Goal: Transaction & Acquisition: Purchase product/service

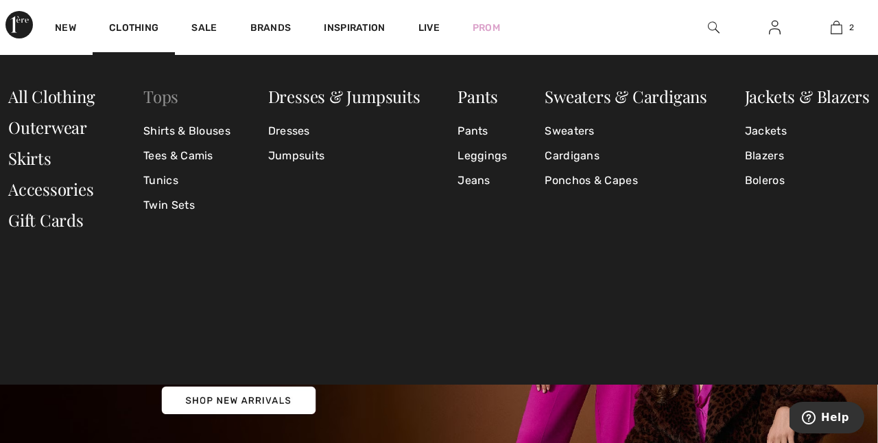
click at [172, 94] on link "Tops" at bounding box center [160, 96] width 35 height 22
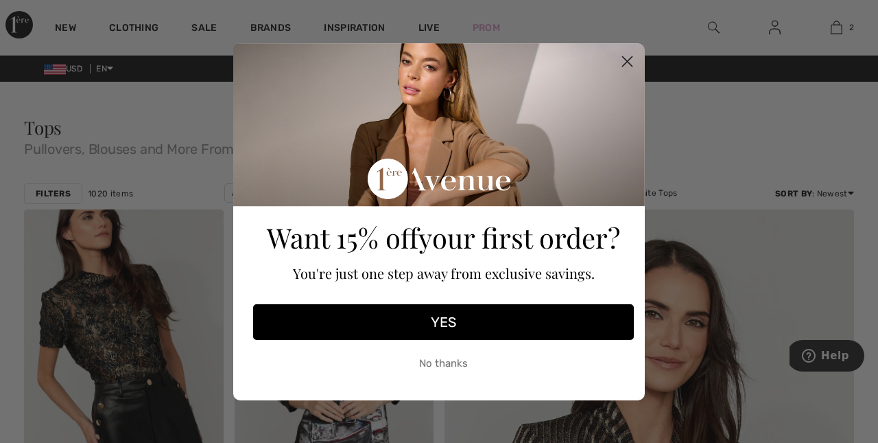
scroll to position [3, 0]
click at [629, 57] on icon "Close dialog" at bounding box center [628, 61] width 10 height 10
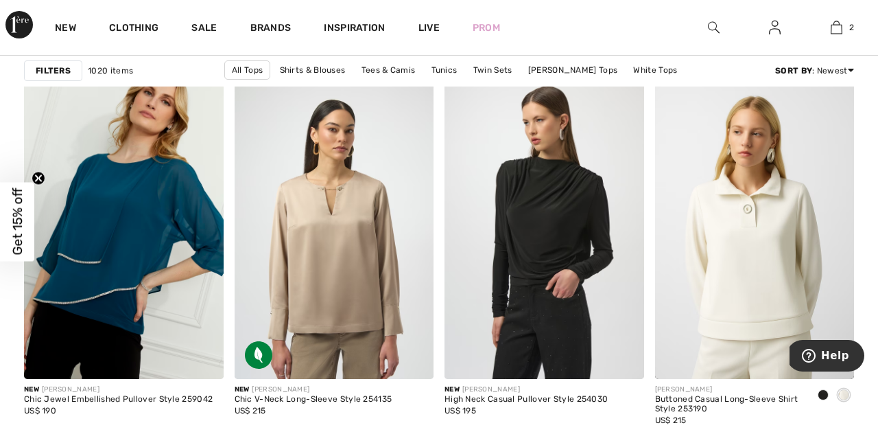
scroll to position [1257, 0]
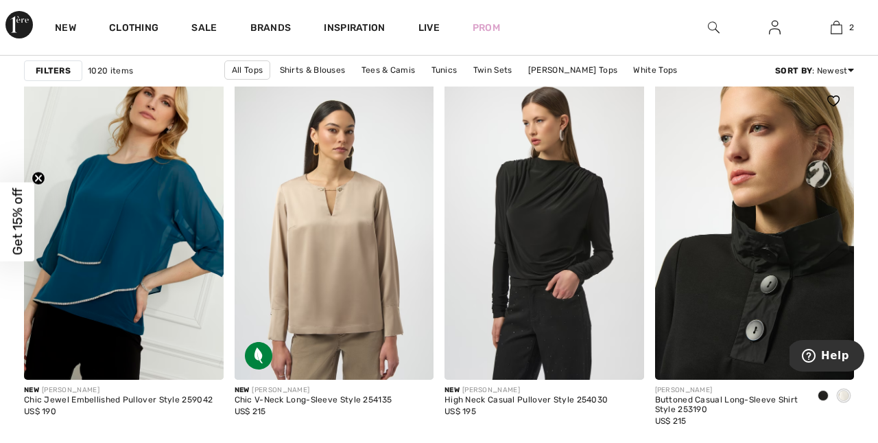
click at [705, 277] on img at bounding box center [755, 229] width 200 height 299
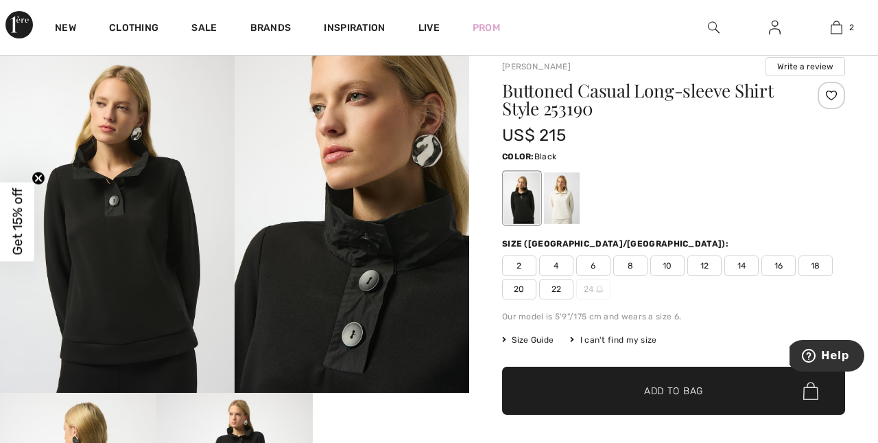
scroll to position [33, 0]
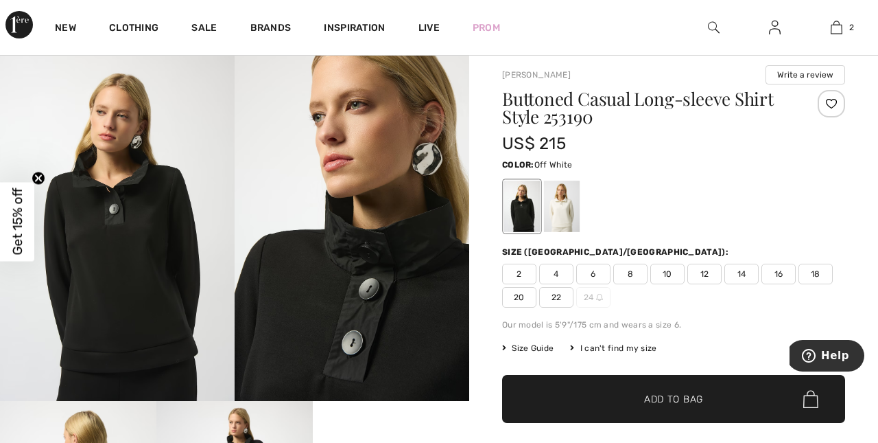
click at [559, 202] on div at bounding box center [562, 205] width 36 height 51
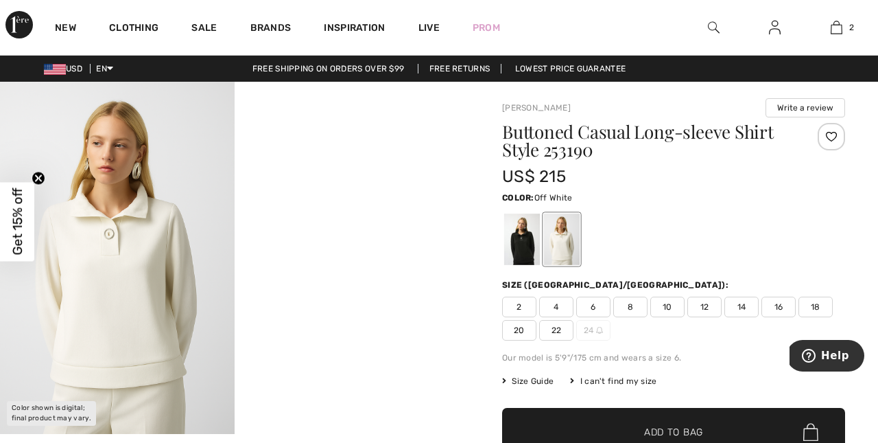
scroll to position [0, 0]
click at [124, 247] on img at bounding box center [117, 258] width 235 height 352
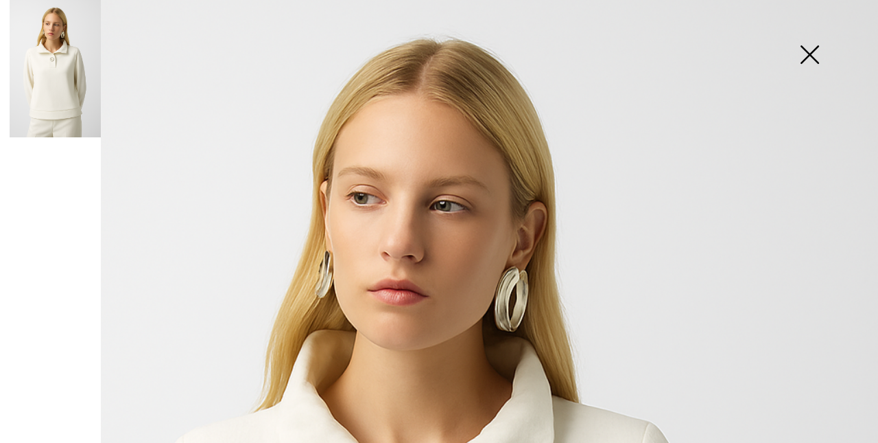
scroll to position [32, 0]
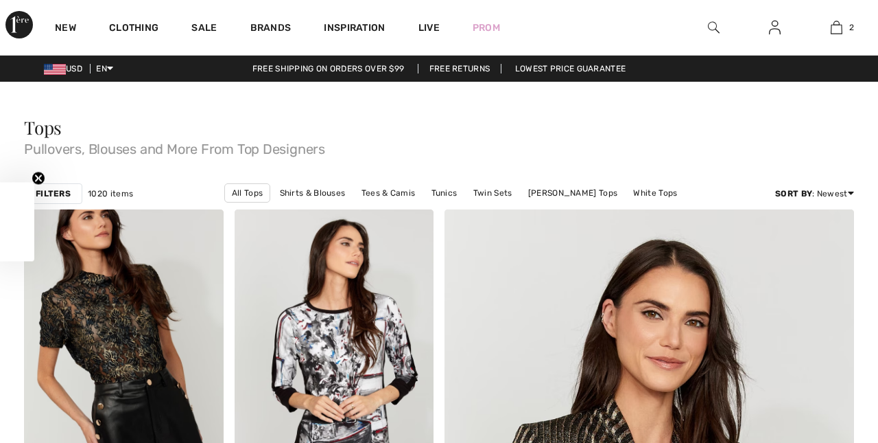
checkbox input "true"
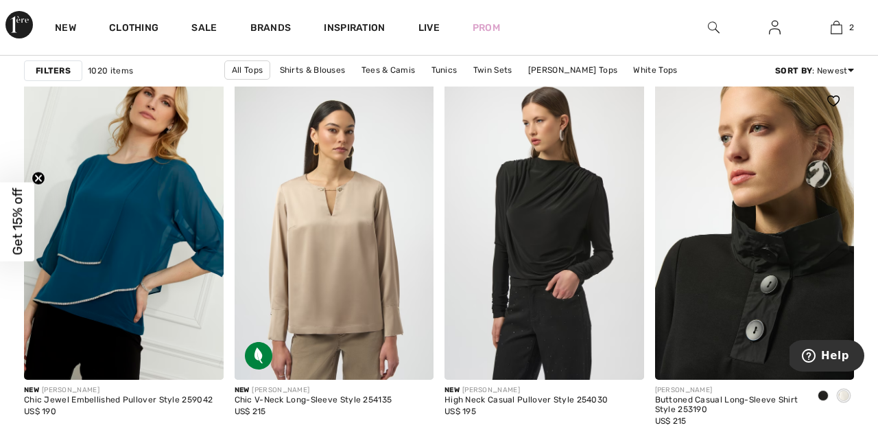
click at [750, 243] on img at bounding box center [755, 229] width 200 height 299
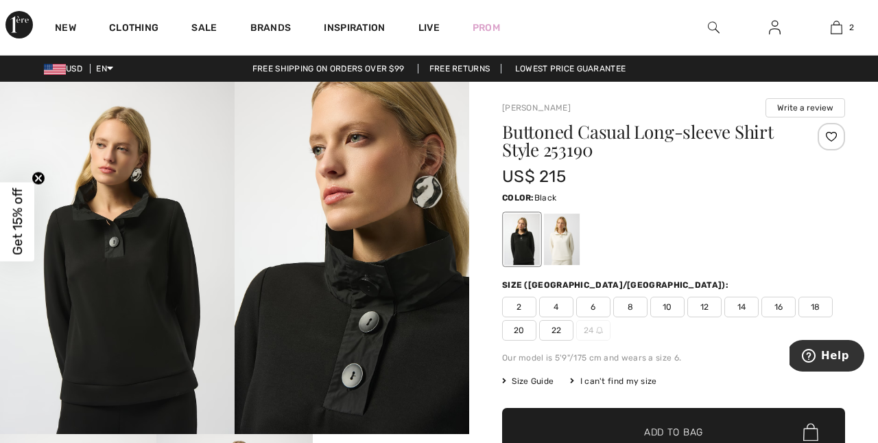
click at [746, 305] on span "14" at bounding box center [742, 306] width 34 height 21
click at [558, 237] on div at bounding box center [562, 238] width 36 height 51
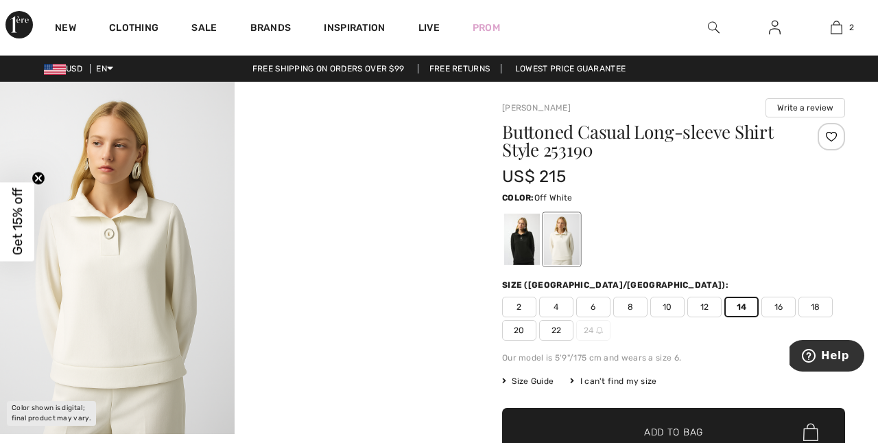
click at [663, 428] on span "Add to Bag" at bounding box center [673, 432] width 59 height 14
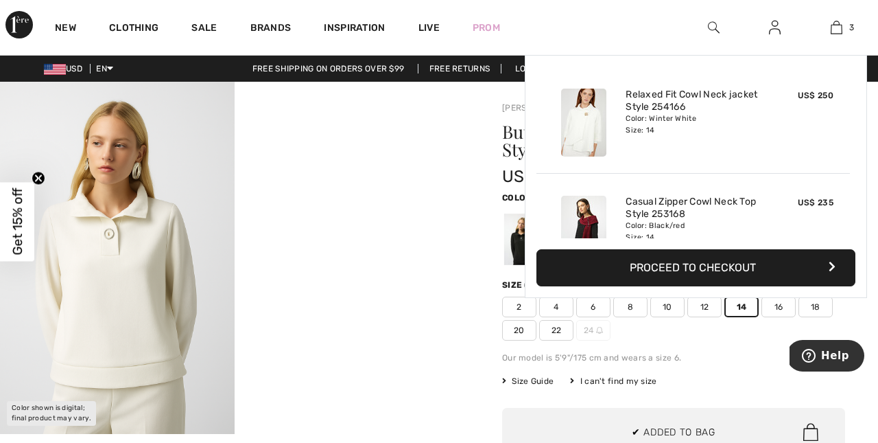
scroll to position [150, 0]
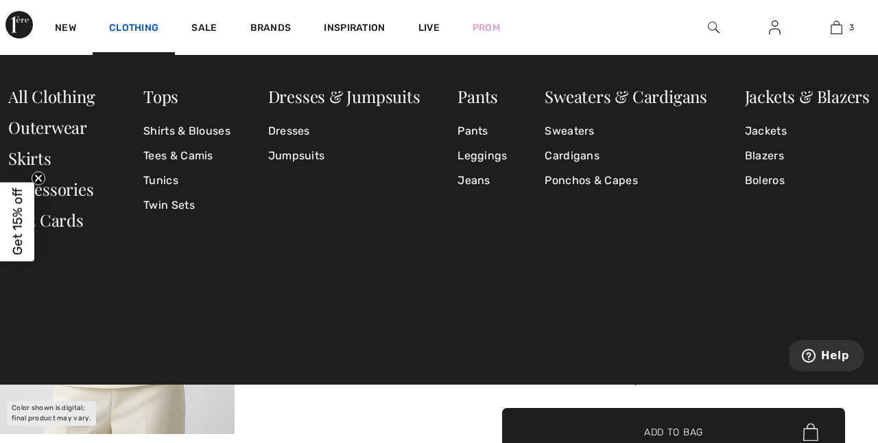
click at [135, 26] on link "Clothing" at bounding box center [133, 29] width 49 height 14
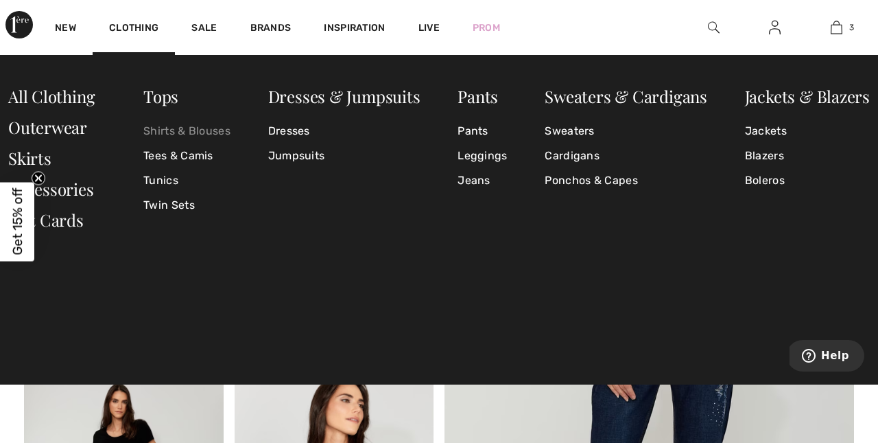
scroll to position [212, 0]
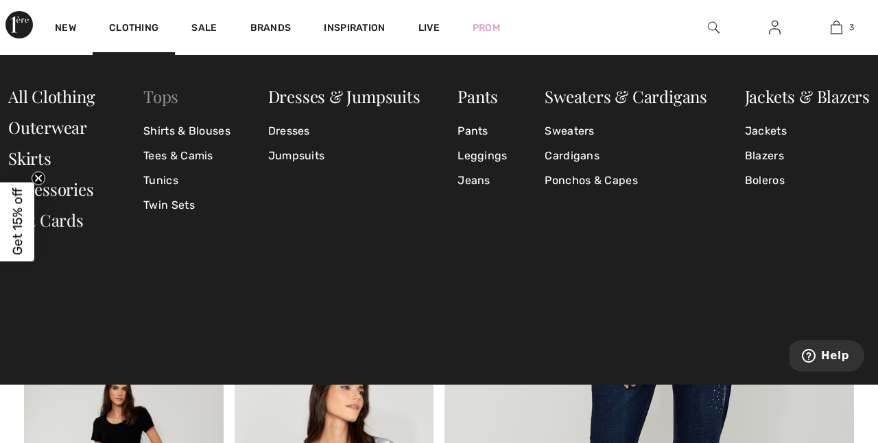
click at [167, 92] on link "Tops" at bounding box center [160, 96] width 35 height 22
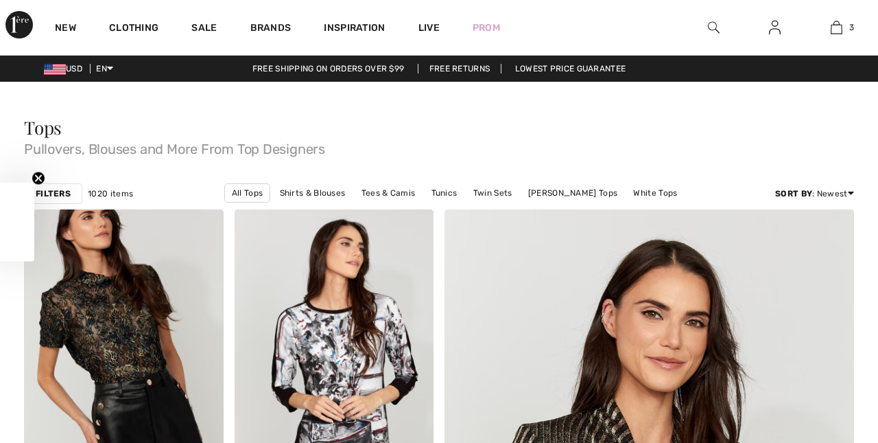
checkbox input "true"
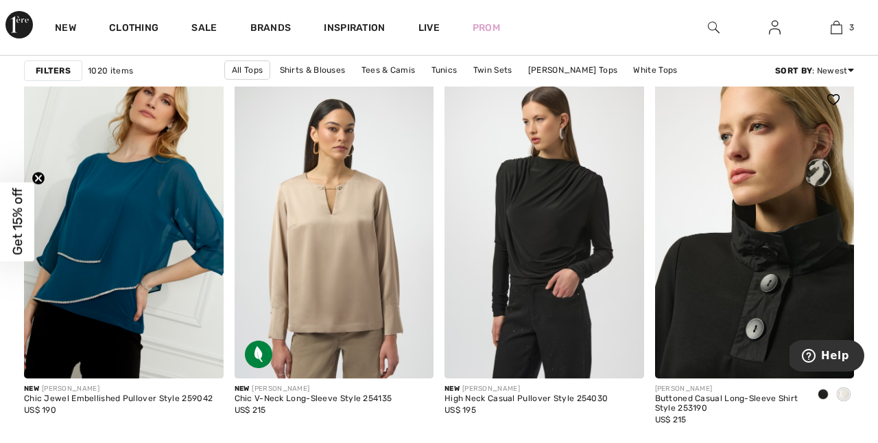
scroll to position [1257, 0]
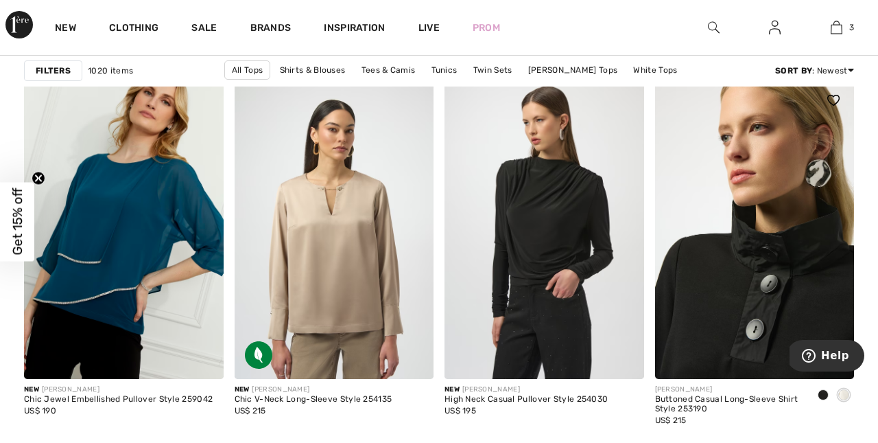
click at [766, 239] on img at bounding box center [755, 229] width 200 height 299
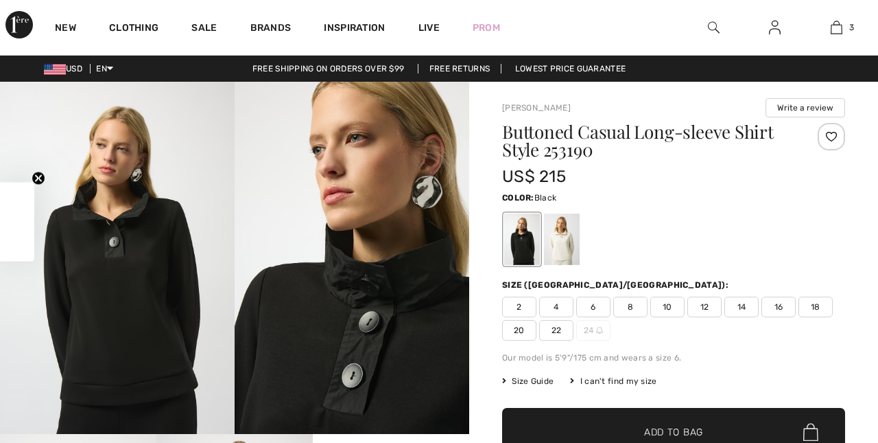
checkbox input "true"
click at [397, 283] on img at bounding box center [352, 258] width 235 height 352
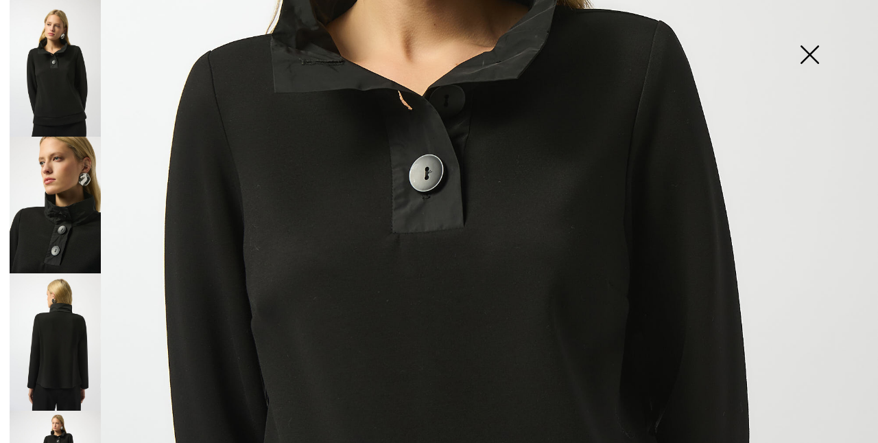
scroll to position [424, 0]
click at [807, 51] on img at bounding box center [810, 56] width 69 height 71
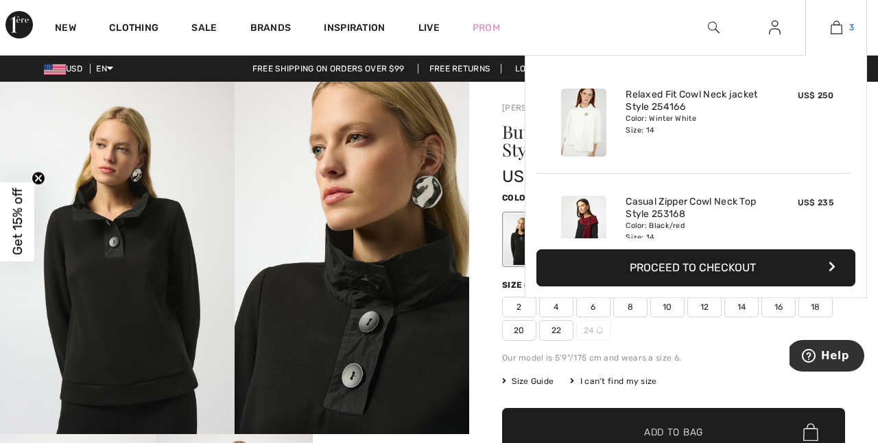
click at [831, 34] on img at bounding box center [837, 27] width 12 height 16
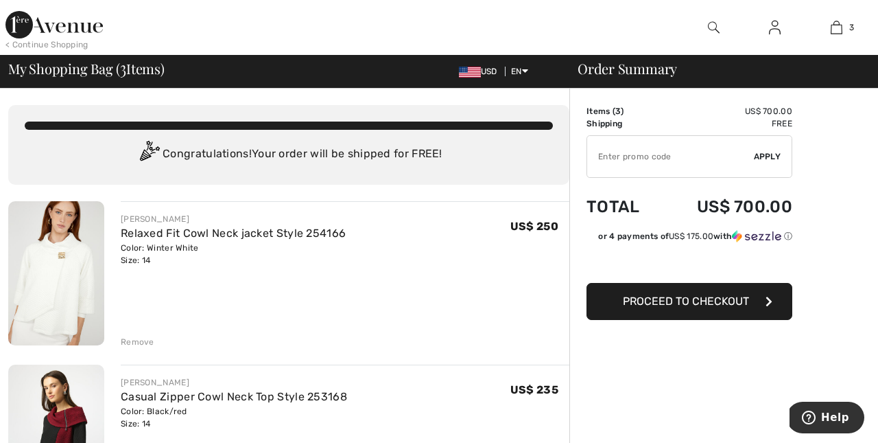
click at [58, 273] on img at bounding box center [56, 273] width 96 height 144
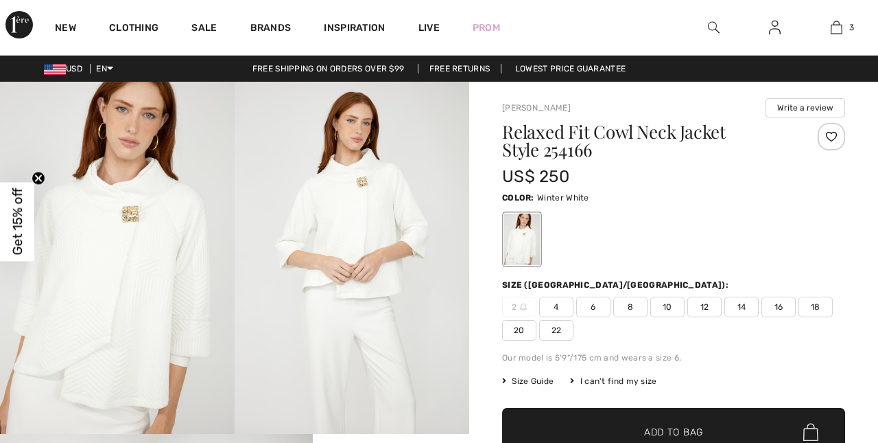
checkbox input "true"
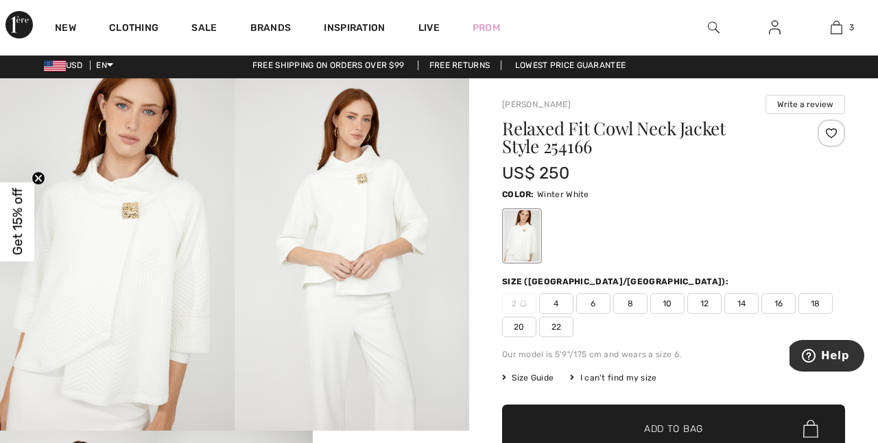
click at [340, 197] on img at bounding box center [352, 254] width 235 height 352
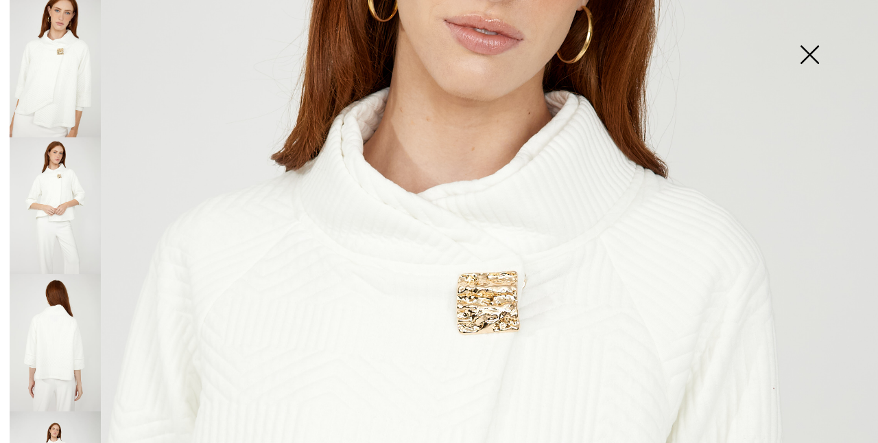
scroll to position [190, 0]
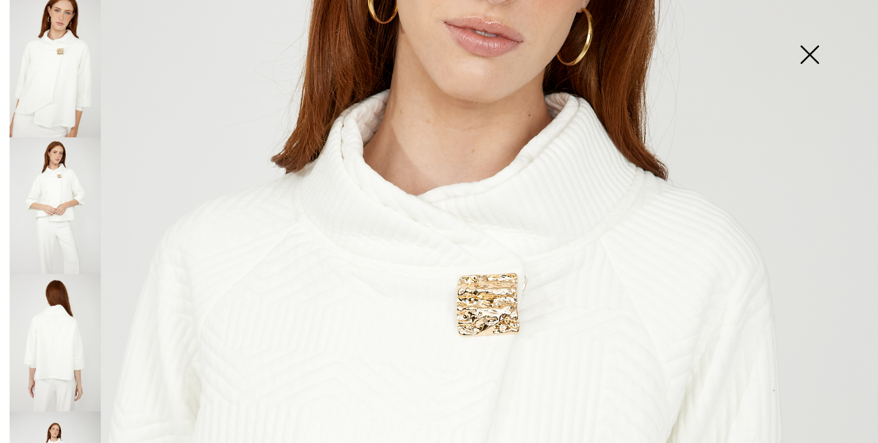
click at [804, 58] on img at bounding box center [810, 56] width 69 height 71
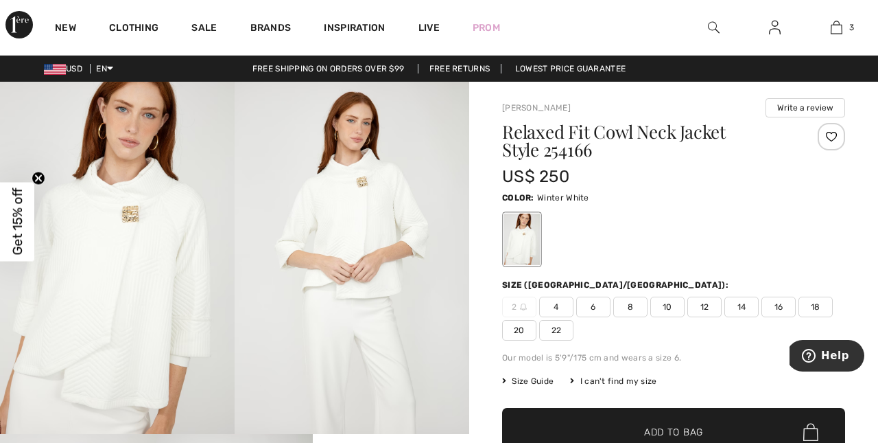
scroll to position [0, 0]
click at [535, 380] on span "Size Guide" at bounding box center [527, 381] width 51 height 12
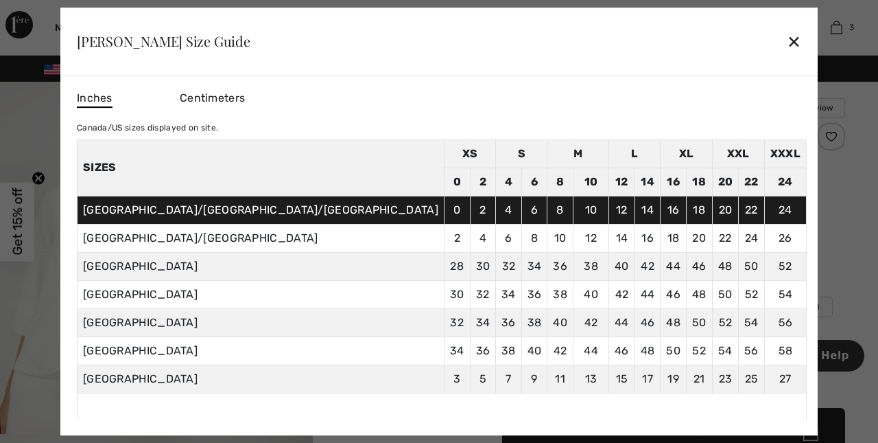
click at [787, 34] on div "✕" at bounding box center [794, 41] width 14 height 29
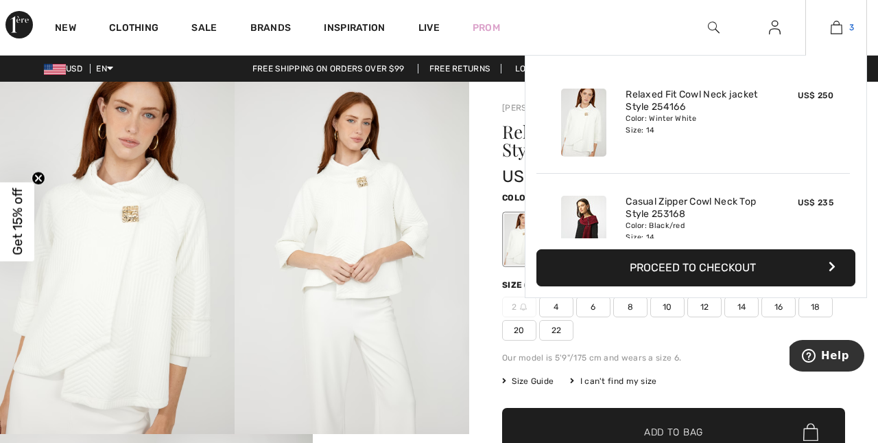
click at [837, 27] on img at bounding box center [837, 27] width 12 height 16
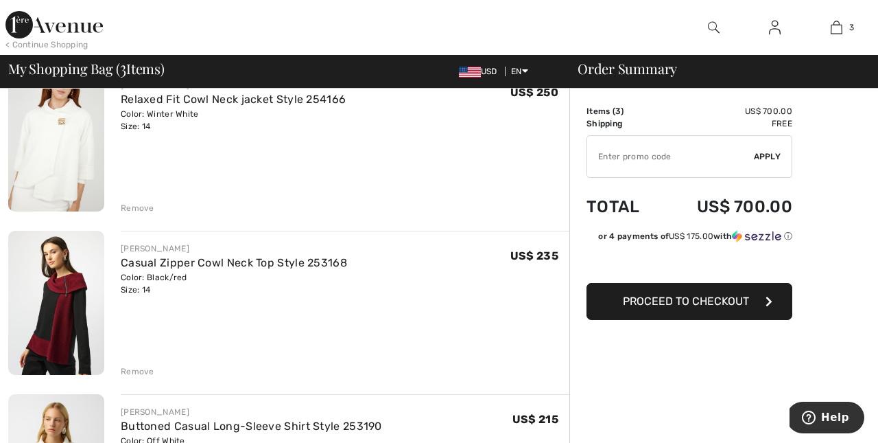
scroll to position [135, 0]
click at [69, 318] on img at bounding box center [56, 301] width 96 height 144
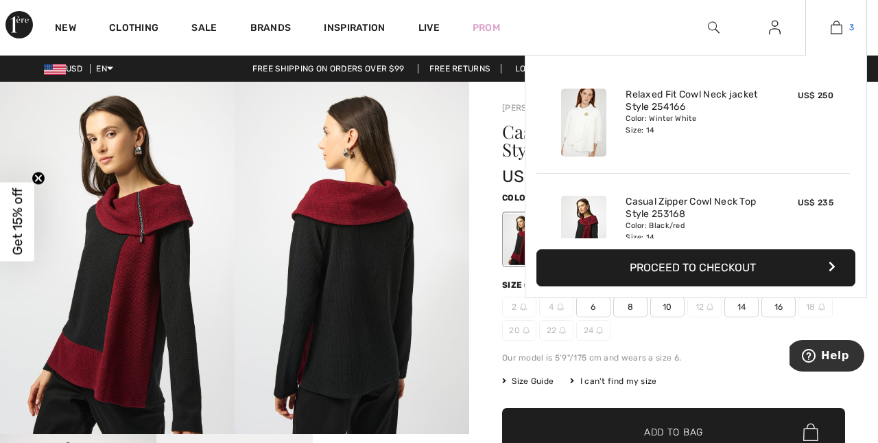
click at [839, 26] on img at bounding box center [837, 27] width 12 height 16
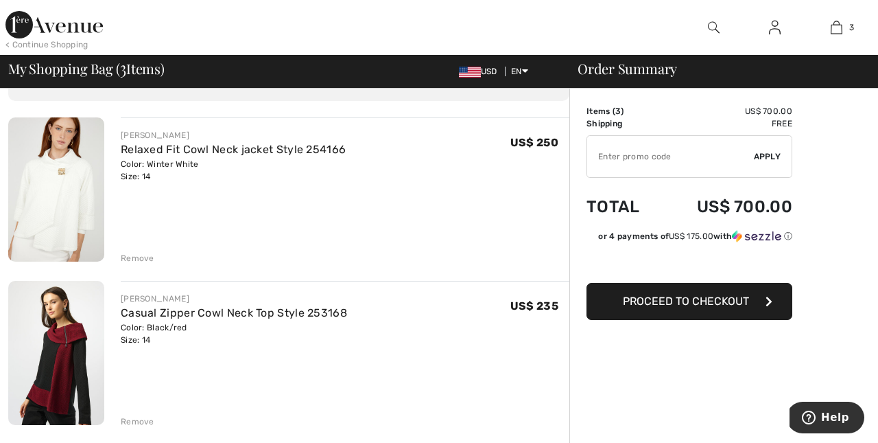
scroll to position [121, 0]
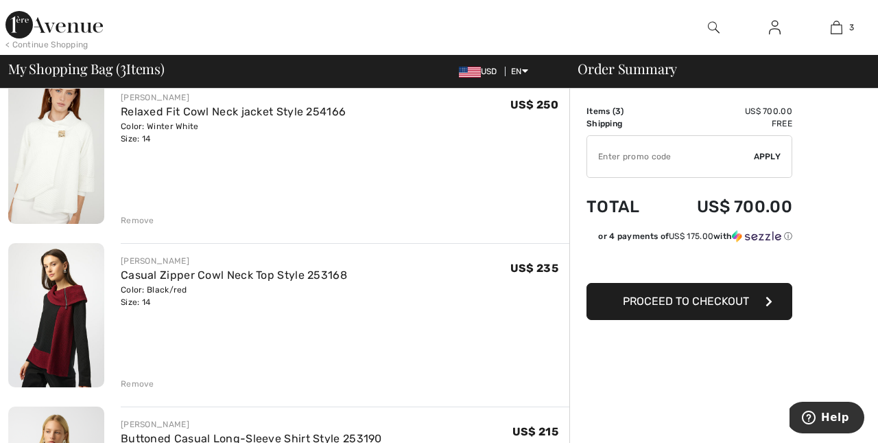
click at [422, 323] on div "[PERSON_NAME] Casual Zipper Cowl Neck Top Style 253168 Color: Black/red Size: 1…" at bounding box center [345, 316] width 449 height 147
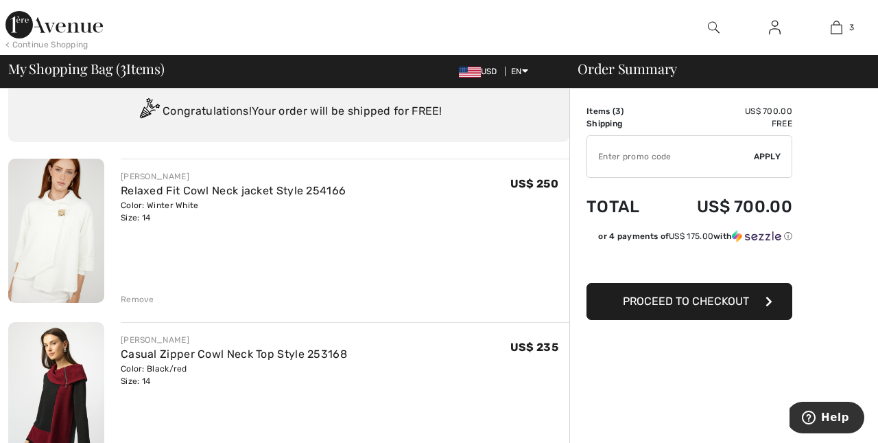
scroll to position [40, 0]
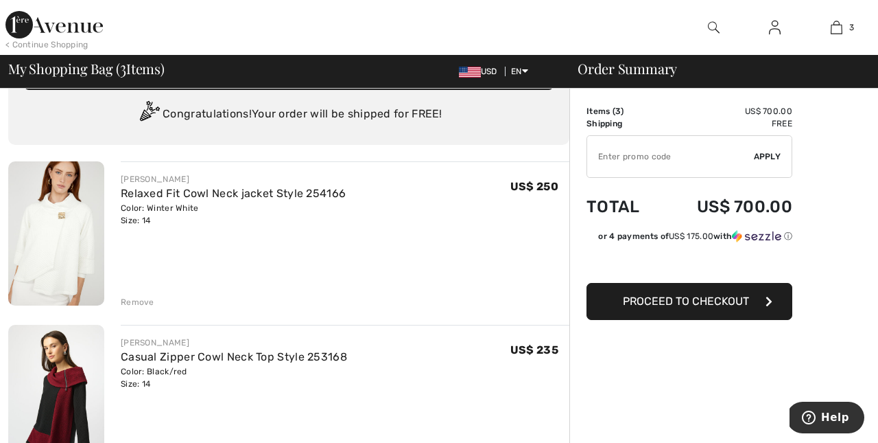
click at [353, 413] on div "JOSEPH RIBKOFF Casual Zipper Cowl Neck Top Style 253168 Color: Black/red Size: …" at bounding box center [345, 398] width 449 height 147
click at [353, 410] on div "JOSEPH RIBKOFF Casual Zipper Cowl Neck Top Style 253168 Color: Black/red Size: …" at bounding box center [345, 398] width 449 height 147
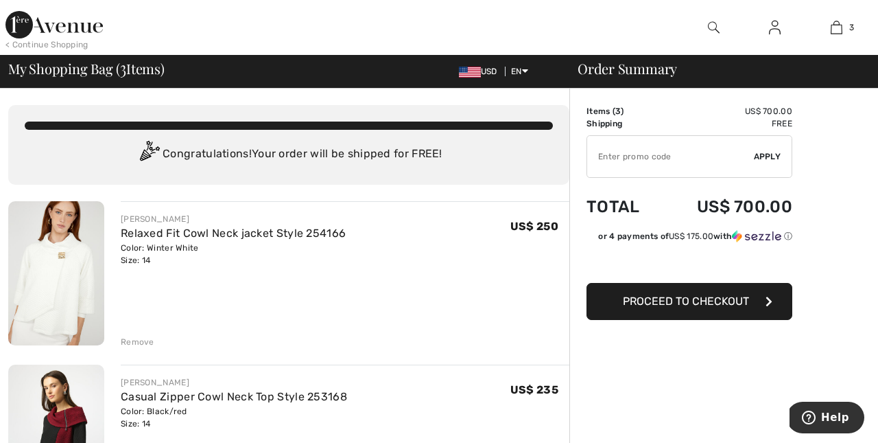
scroll to position [0, 0]
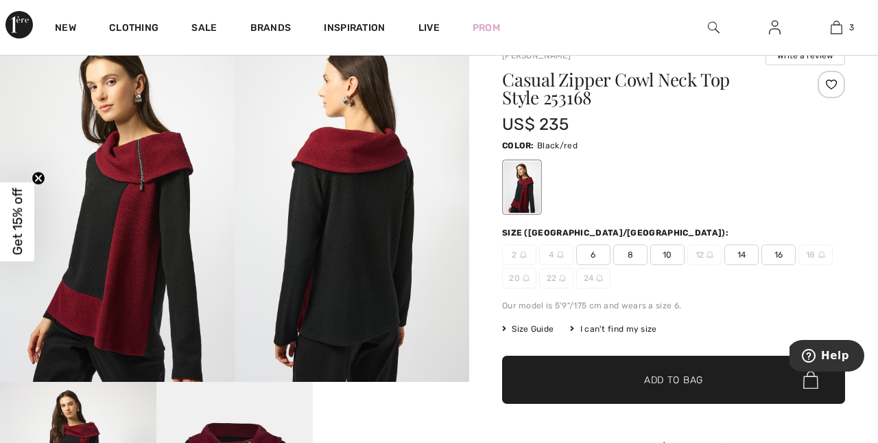
scroll to position [54, 0]
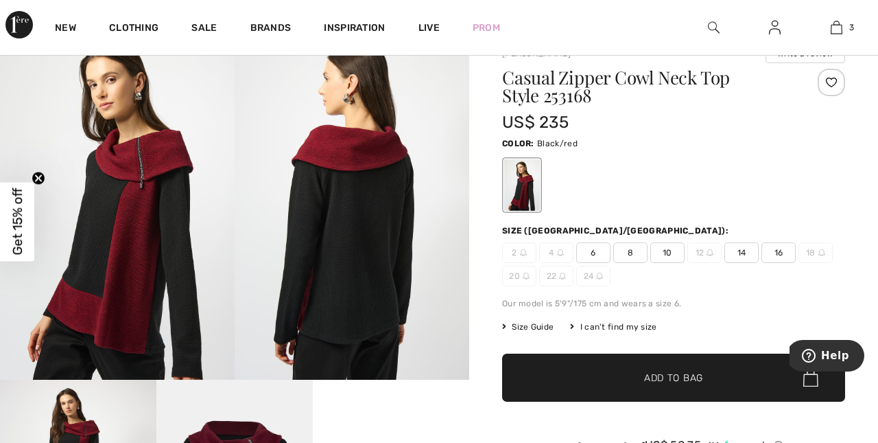
click at [545, 325] on span "Size Guide" at bounding box center [527, 326] width 51 height 12
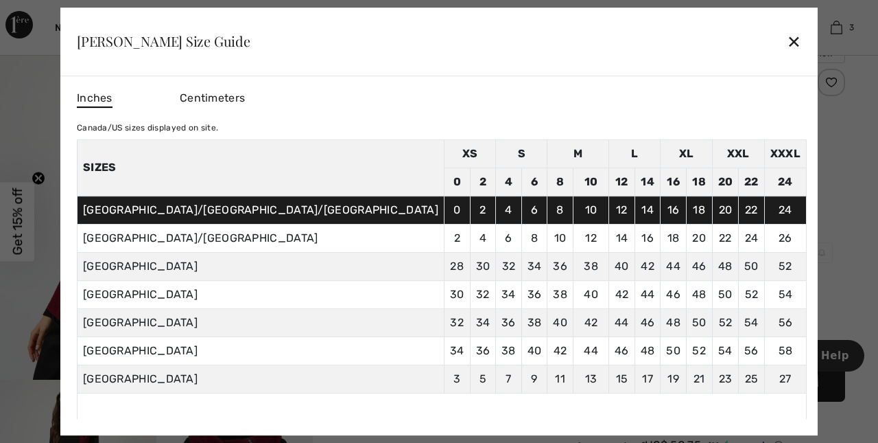
click at [787, 38] on div "✕" at bounding box center [794, 41] width 14 height 29
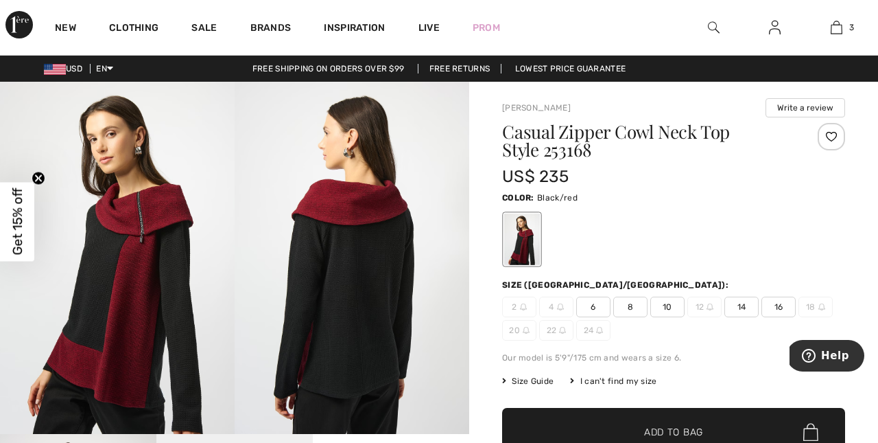
scroll to position [0, 0]
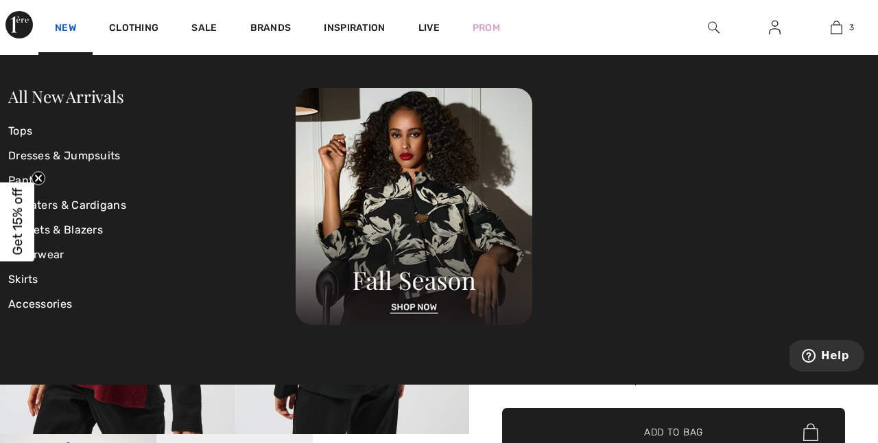
click at [67, 28] on link "New" at bounding box center [65, 29] width 21 height 14
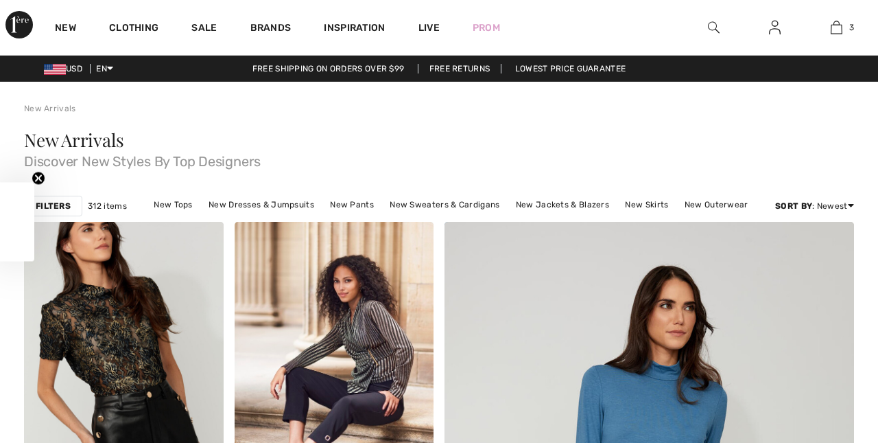
checkbox input "true"
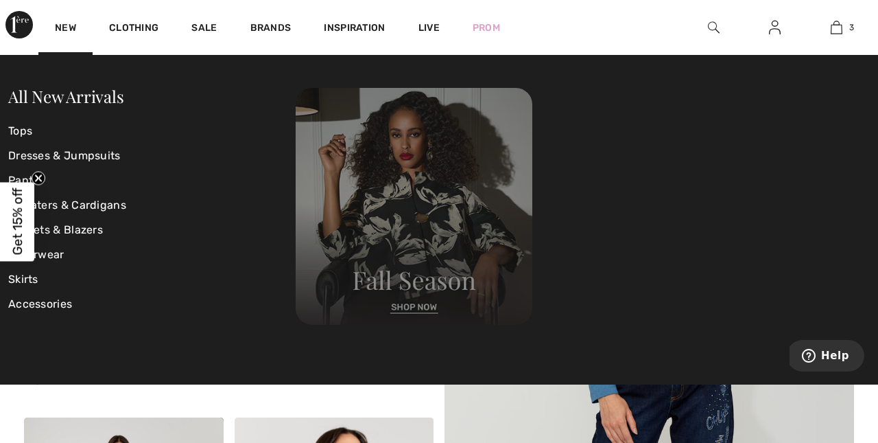
scroll to position [185, 0]
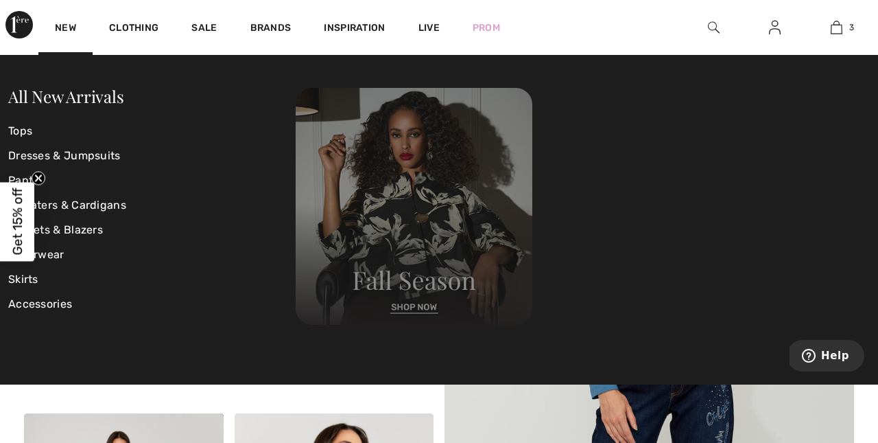
click at [463, 224] on img at bounding box center [414, 206] width 237 height 237
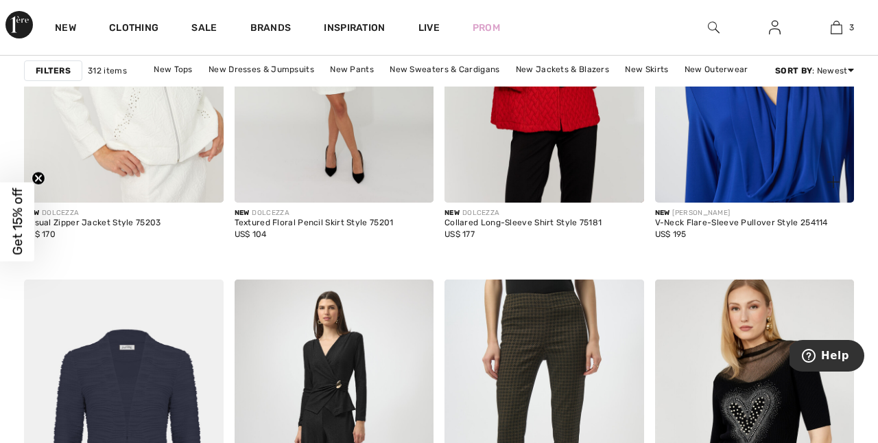
scroll to position [2346, 0]
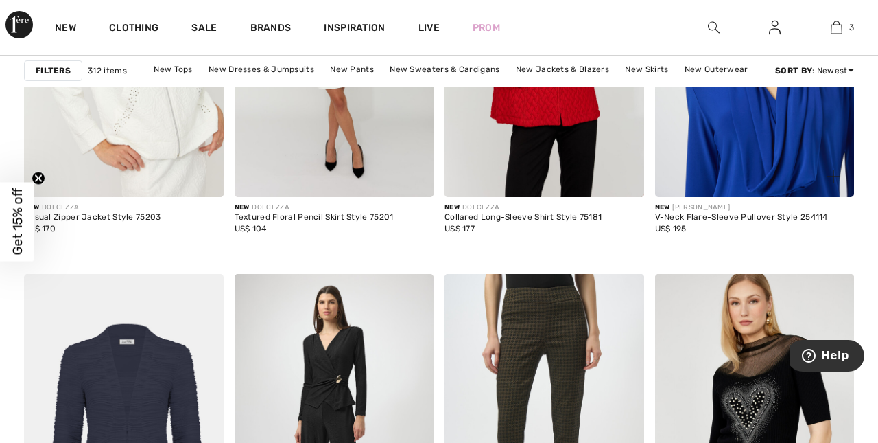
click at [752, 160] on img at bounding box center [755, 47] width 200 height 299
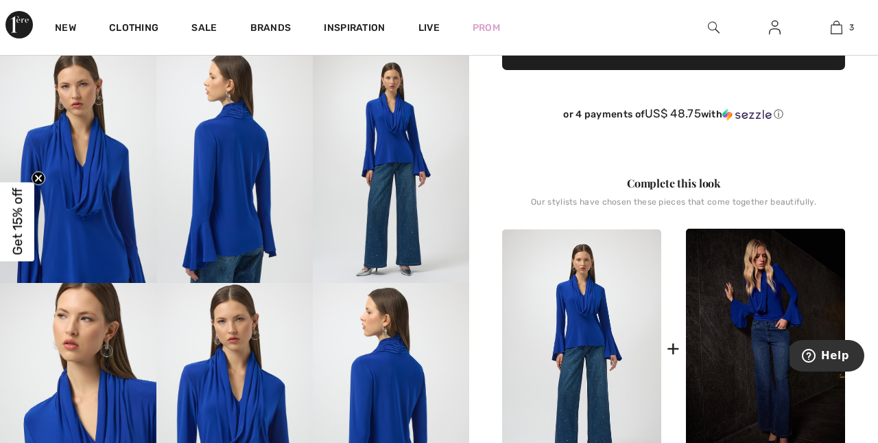
scroll to position [387, 0]
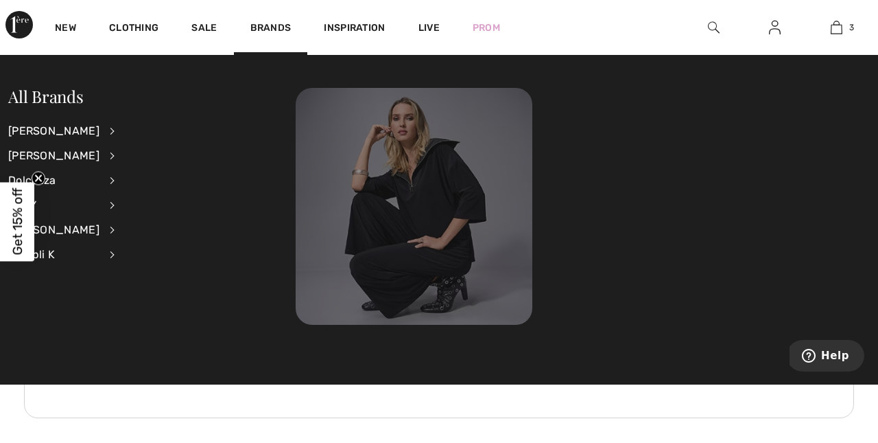
scroll to position [2731, 0]
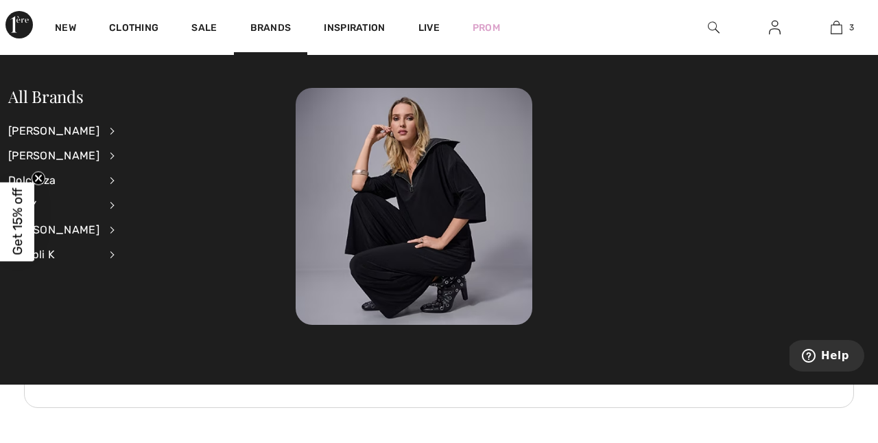
click at [621, 148] on div at bounding box center [583, 206] width 574 height 237
click at [203, 273] on div "All Brands Joseph Ribkoff View All Accessories Dresses & Jumpsuits Jackets & Bl…" at bounding box center [152, 183] width 288 height 190
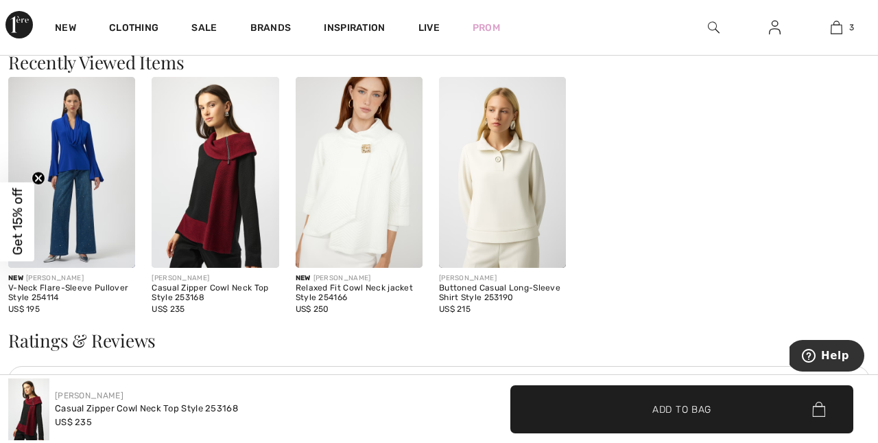
scroll to position [1410, 0]
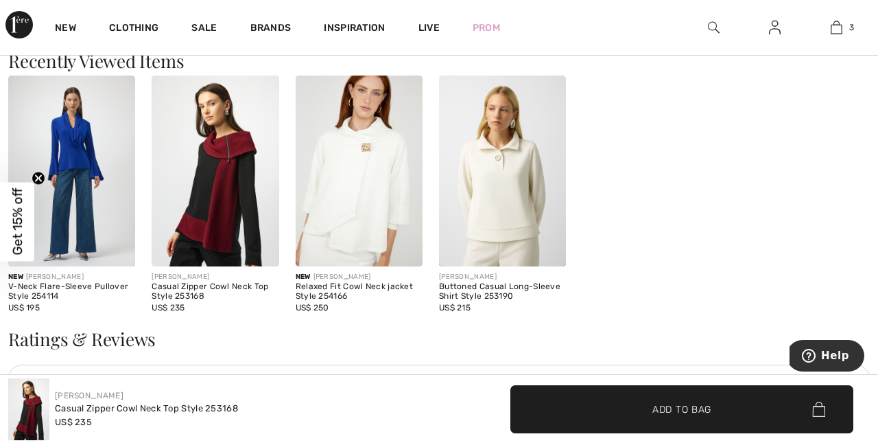
click at [375, 209] on img at bounding box center [359, 170] width 127 height 191
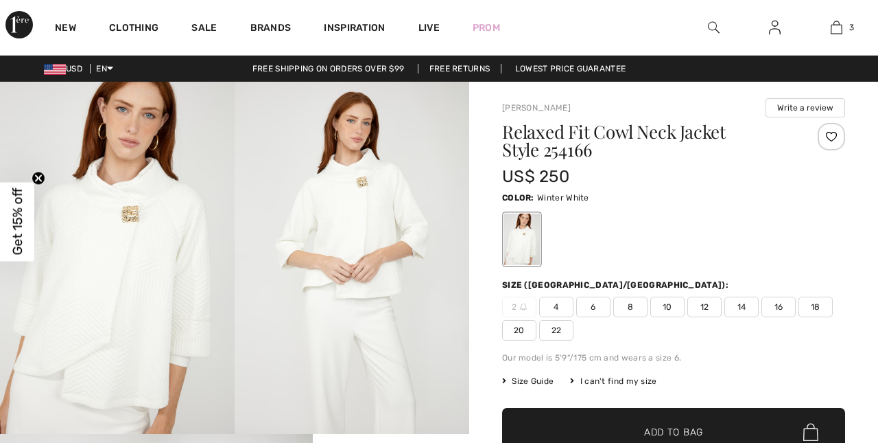
checkbox input "true"
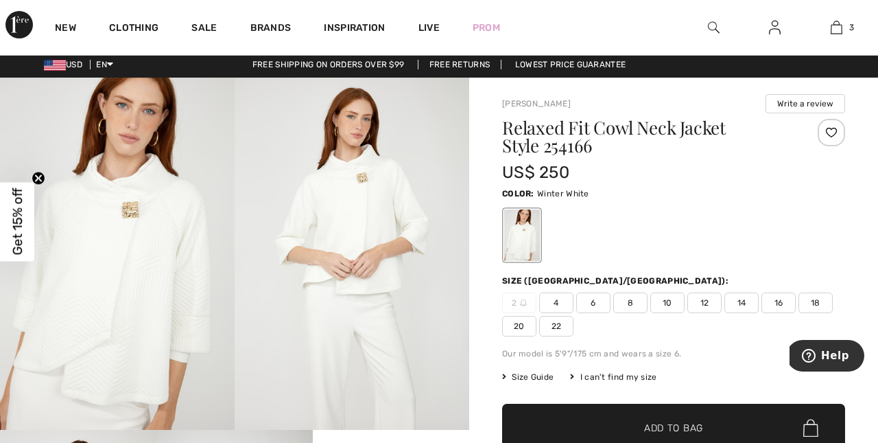
scroll to position [8, 0]
